Goal: Information Seeking & Learning: Find specific fact

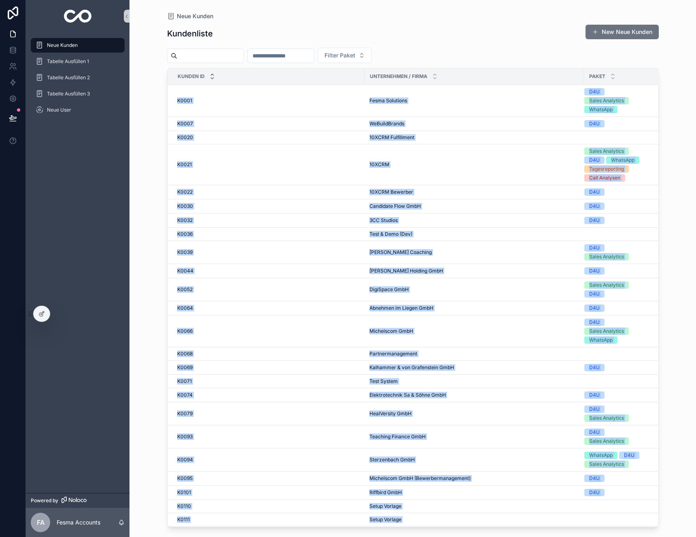
click at [211, 76] on icon "scrollable content" at bounding box center [212, 78] width 5 height 5
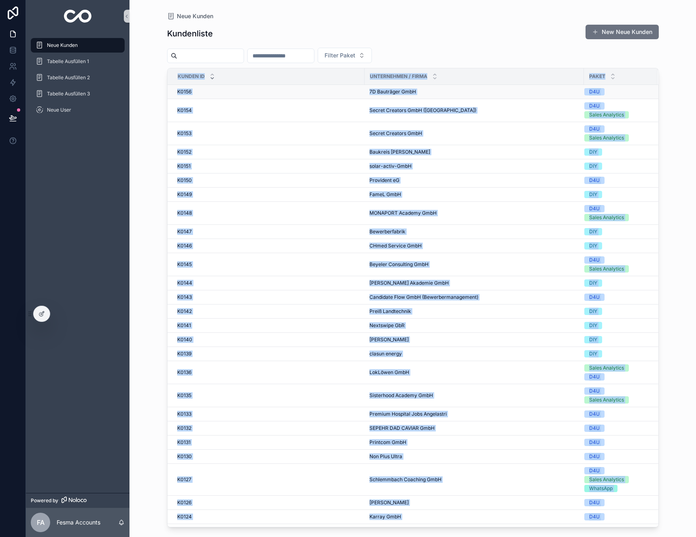
click at [320, 92] on div "K0156 K0156" at bounding box center [268, 92] width 183 height 6
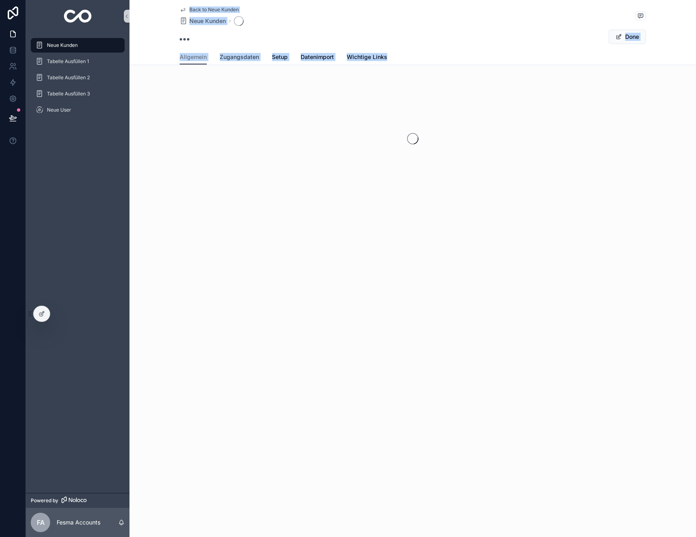
click at [248, 58] on span "Zugangsdaten" at bounding box center [239, 57] width 39 height 8
click at [466, 38] on div "Done" at bounding box center [413, 36] width 466 height 15
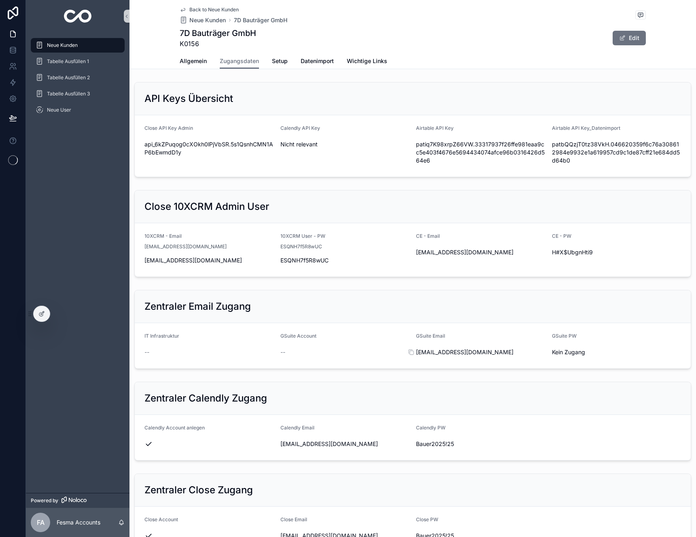
click at [444, 352] on span "[EMAIL_ADDRESS][DOMAIN_NAME]" at bounding box center [481, 352] width 130 height 8
copy div "[EMAIL_ADDRESS][DOMAIN_NAME]"
click at [438, 447] on span "Bauer2025!25" at bounding box center [481, 444] width 130 height 8
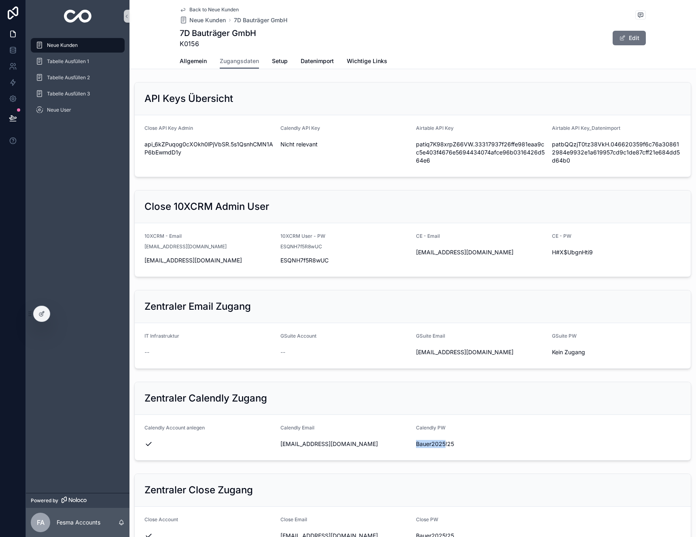
click at [438, 447] on span "Bauer2025!25" at bounding box center [481, 444] width 130 height 8
copy div "Bauer2025!25"
